Goal: Complete application form

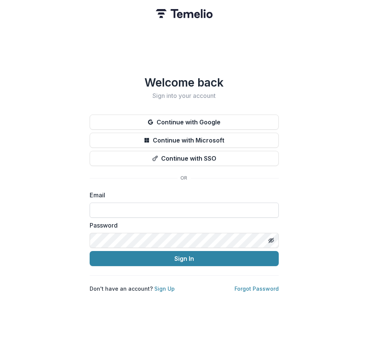
click at [172, 208] on input at bounding box center [184, 210] width 189 height 15
type input "**********"
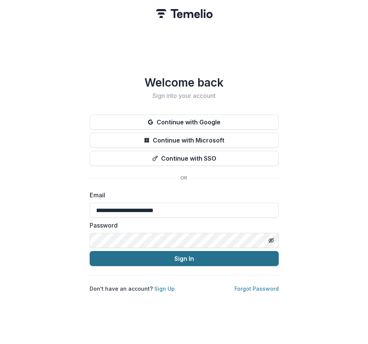
click at [178, 256] on button "Sign In" at bounding box center [184, 258] width 189 height 15
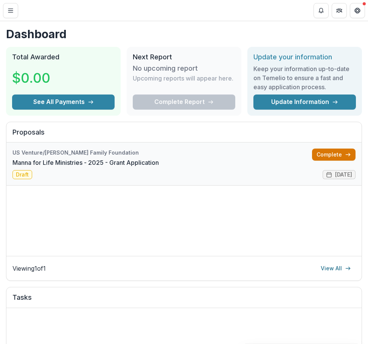
click at [322, 154] on link "Complete" at bounding box center [334, 155] width 44 height 12
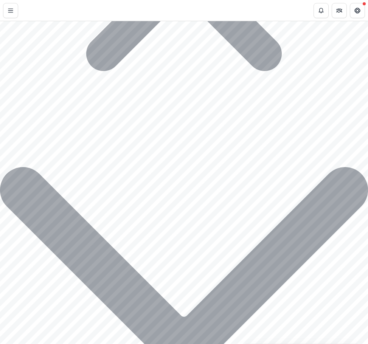
scroll to position [2421, 0]
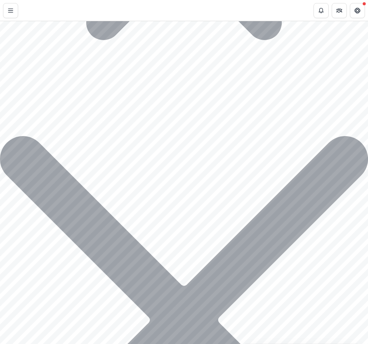
scroll to position [2450, 0]
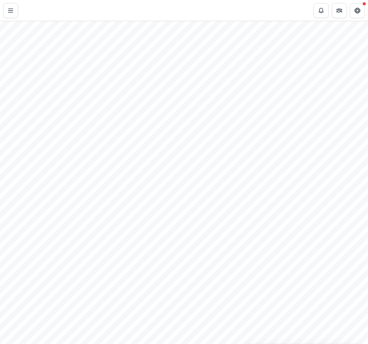
scroll to position [634, 0]
drag, startPoint x: 63, startPoint y: 75, endPoint x: 307, endPoint y: 306, distance: 336.1
copy div "Does your organization have an employee or shareholder of U.S. Venture serving …"
drag, startPoint x: 48, startPoint y: 103, endPoint x: 51, endPoint y: 100, distance: 4.6
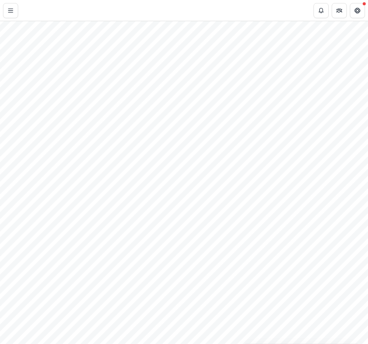
drag, startPoint x: 62, startPoint y: 73, endPoint x: 308, endPoint y: 298, distance: 333.6
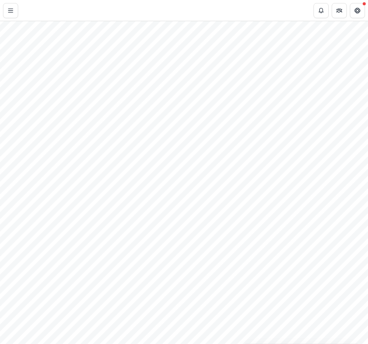
drag, startPoint x: 72, startPoint y: 116, endPoint x: 81, endPoint y: 125, distance: 12.3
drag, startPoint x: 64, startPoint y: 93, endPoint x: 274, endPoint y: 152, distance: 218.1
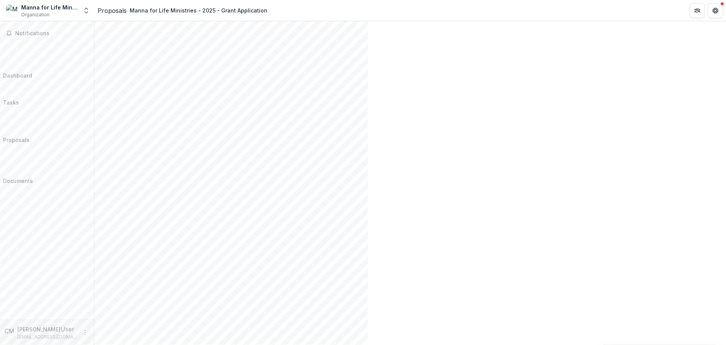
scroll to position [0, 0]
click at [32, 71] on div "Dashboard" at bounding box center [17, 75] width 29 height 8
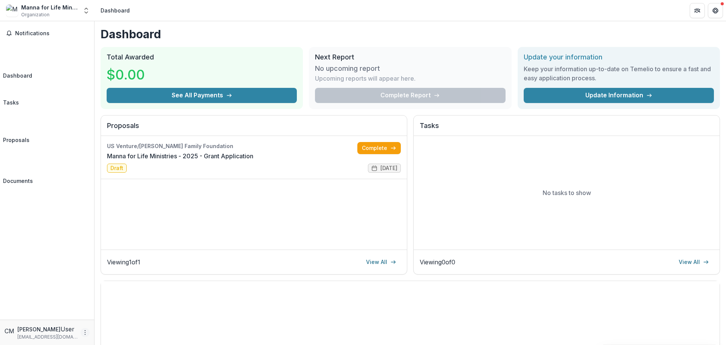
click at [83, 334] on icon "More" at bounding box center [85, 332] width 6 height 6
drag, startPoint x: 114, startPoint y: 332, endPoint x: 123, endPoint y: 325, distance: 11.9
click at [114, 332] on button "Logout" at bounding box center [135, 329] width 81 height 12
